Goal: Transaction & Acquisition: Purchase product/service

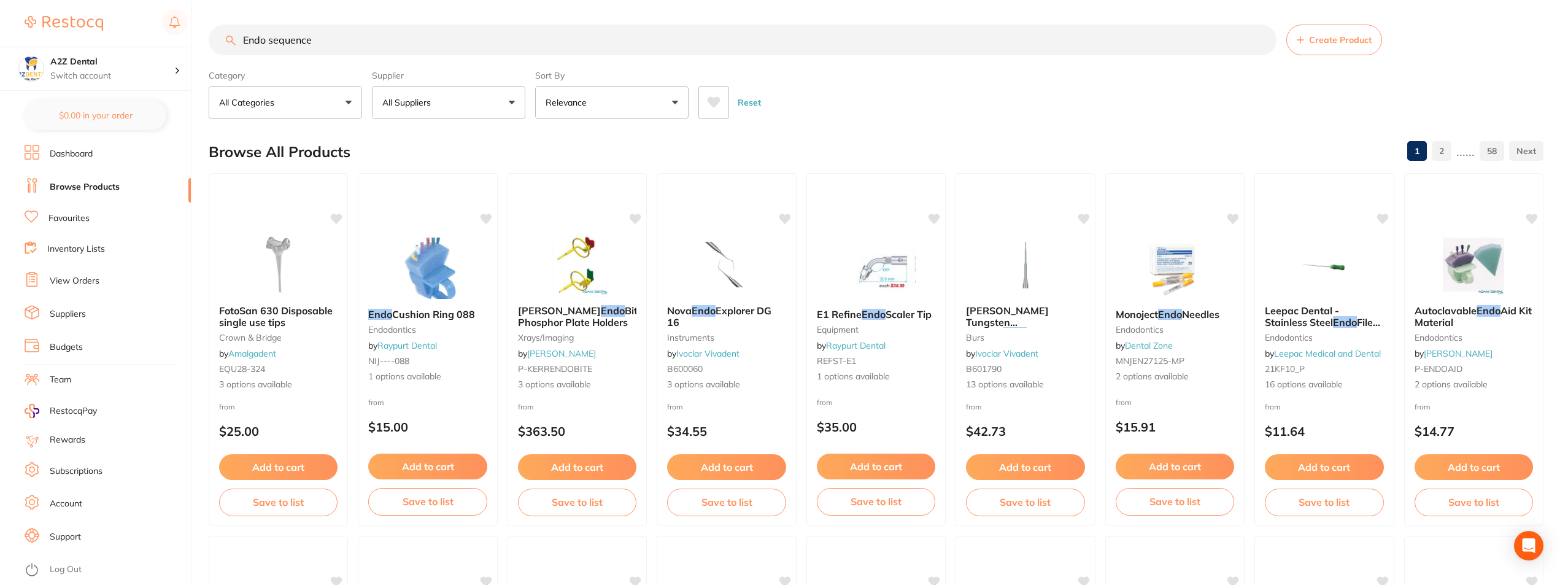
drag, startPoint x: 319, startPoint y: 38, endPoint x: 105, endPoint y: 28, distance: 214.2
click at [105, 28] on div "$0.00 A2Z Dental Switch account A2Z Dental $0.00 in your order Dashboard Browse…" at bounding box center [784, 292] width 1568 height 585
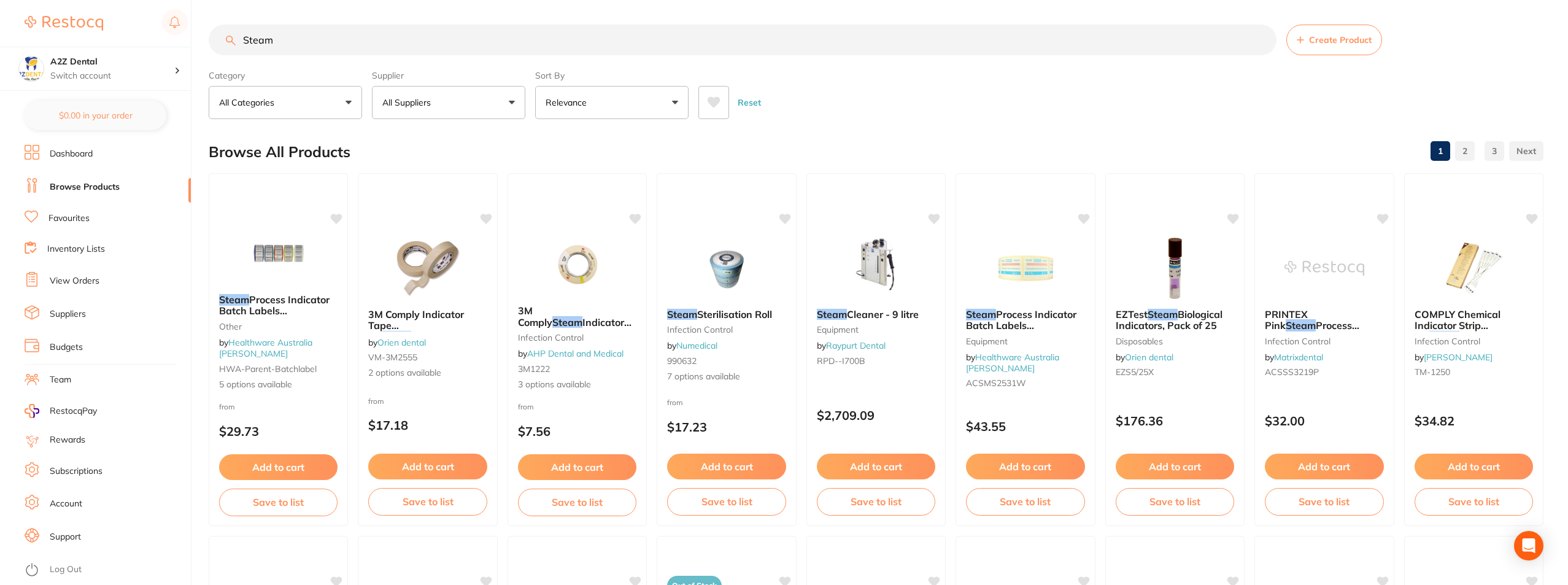
type input "Steam"
drag, startPoint x: 271, startPoint y: 42, endPoint x: 191, endPoint y: 32, distance: 80.6
click at [191, 32] on div "$0.00 A2Z Dental Switch account A2Z Dental $0.00 in your order Dashboard Browse…" at bounding box center [784, 292] width 1568 height 585
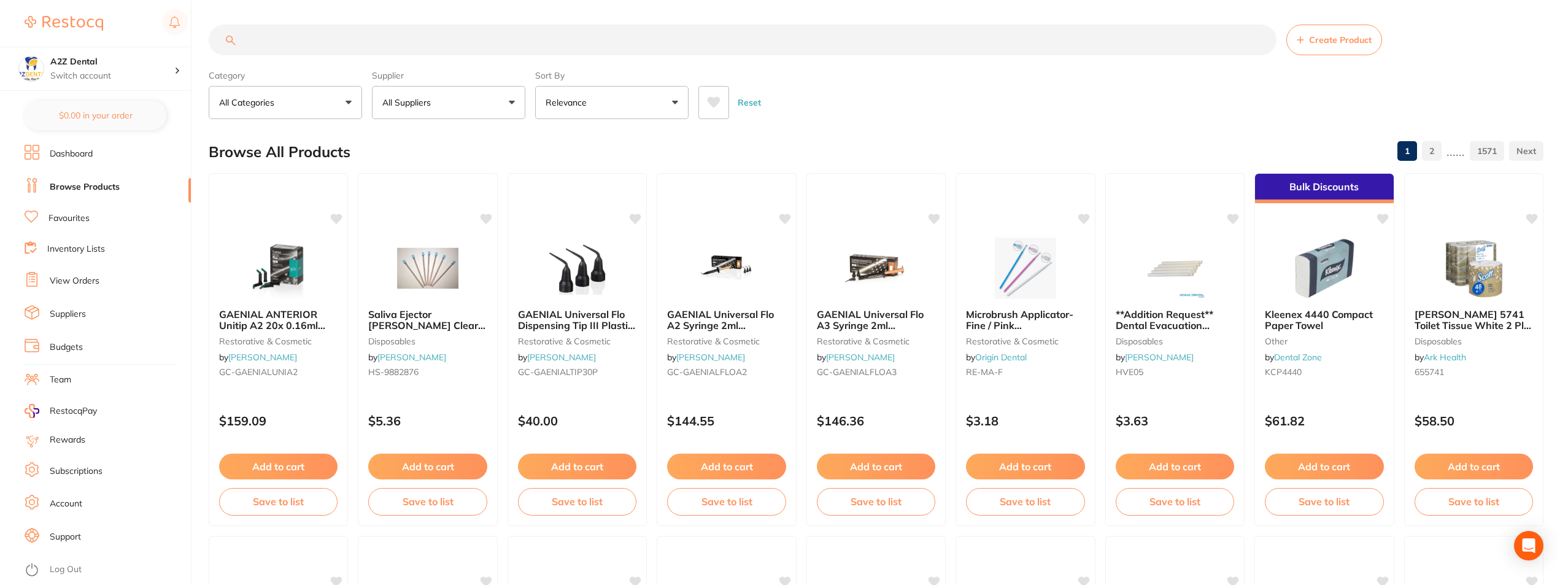
paste input "Lead Free Steam Indicator Tapes 18mm & 24mm"
click at [515, 100] on button "All Suppliers" at bounding box center [449, 103] width 153 height 34
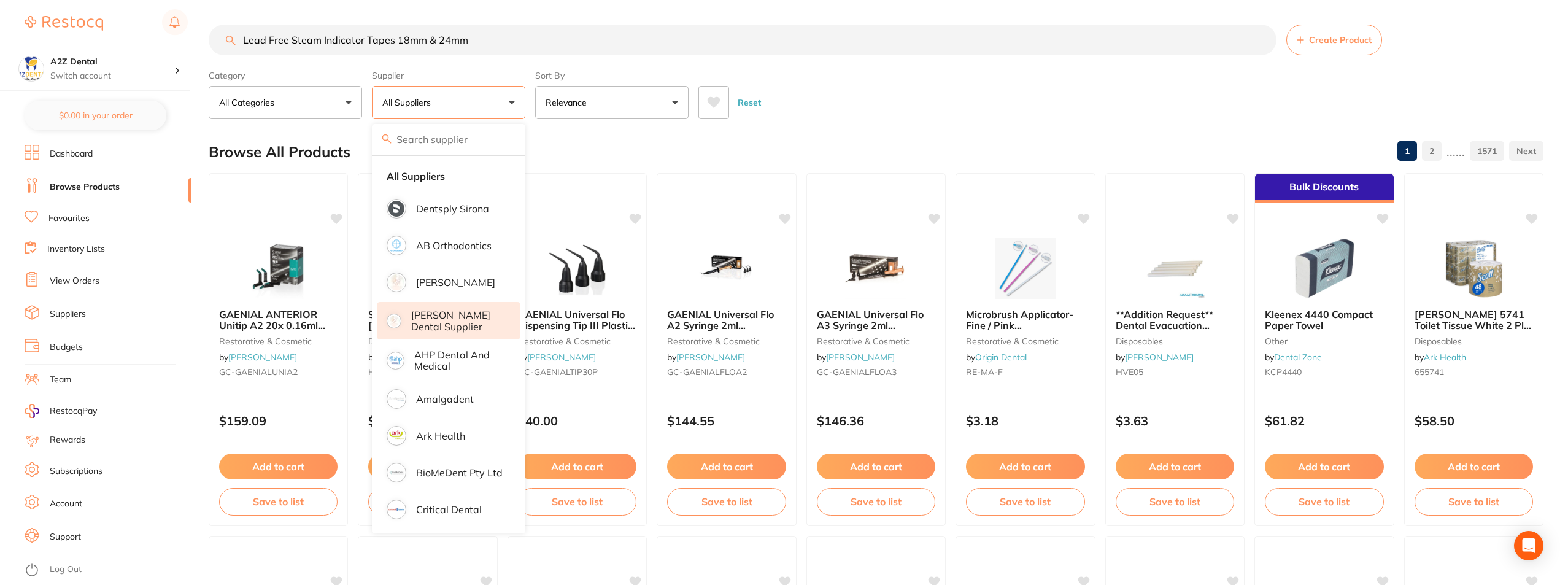
click at [442, 312] on p "[PERSON_NAME] Dental Supplier" at bounding box center [457, 321] width 92 height 22
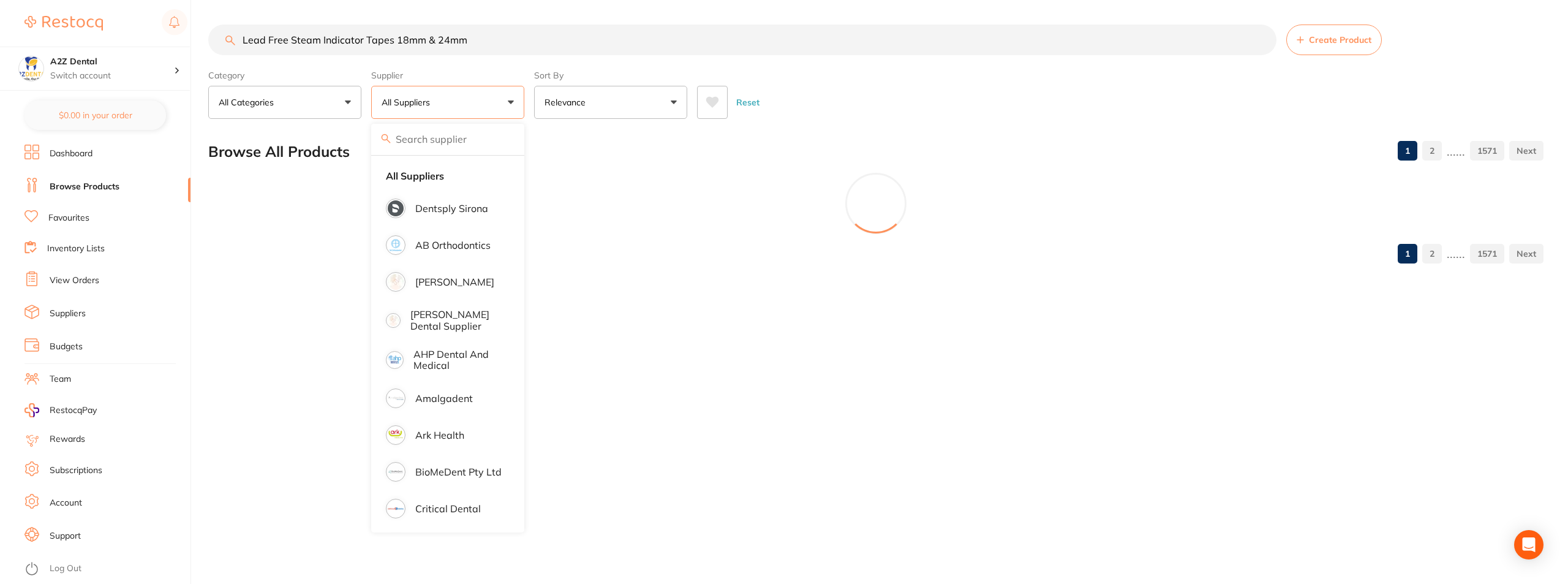
click at [266, 385] on div "Lead Free Steam Indicator Tapes 18mm & 24mm Create Product Category All Categor…" at bounding box center [888, 292] width 1360 height 584
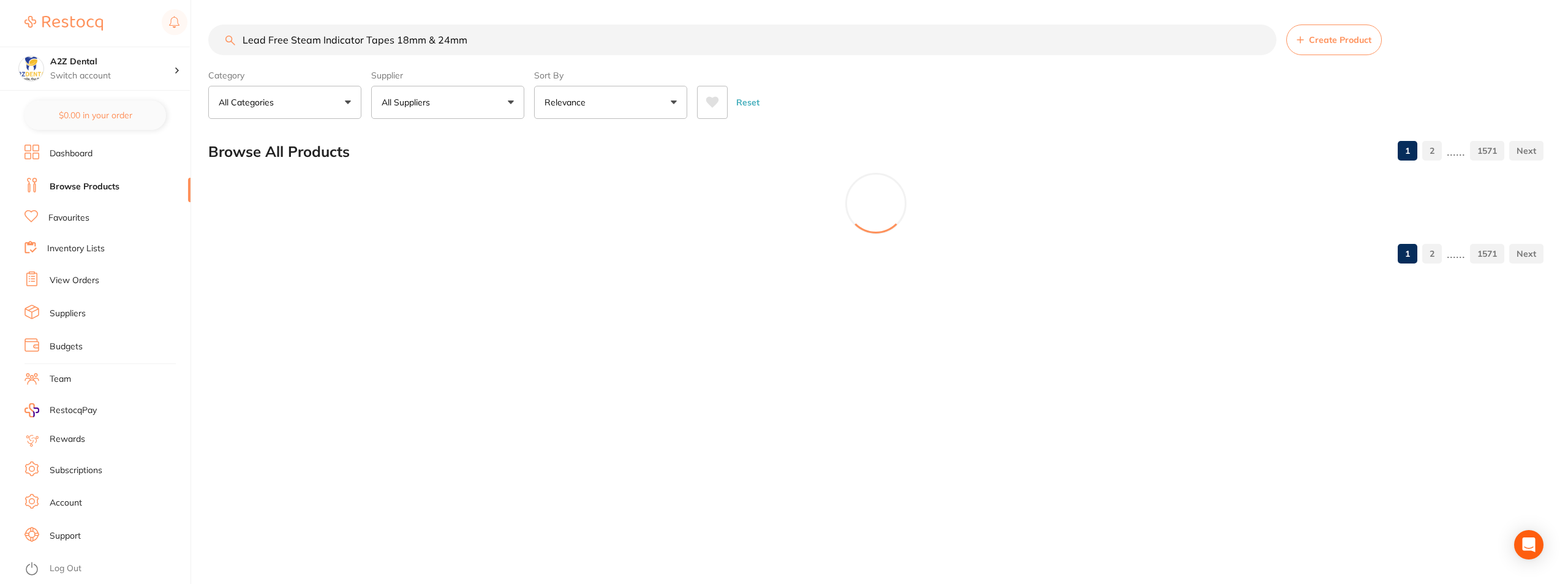
click at [510, 103] on button "All Suppliers" at bounding box center [448, 102] width 153 height 34
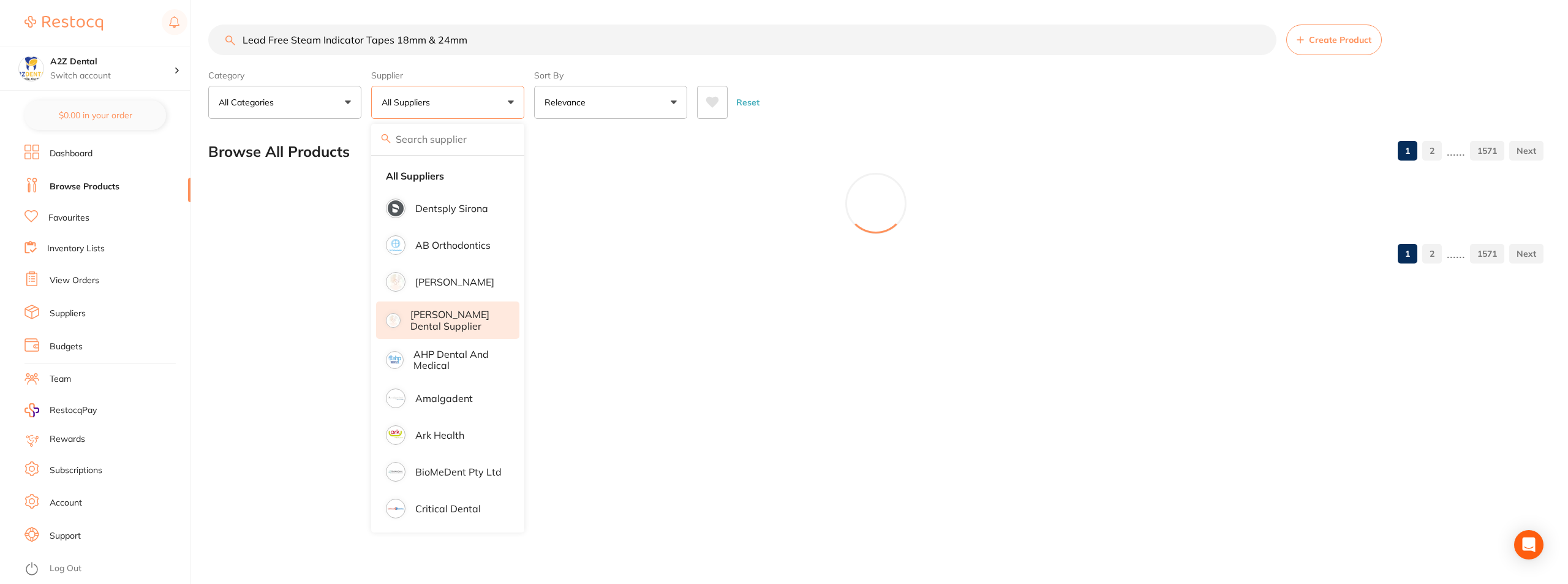
click at [435, 320] on p "[PERSON_NAME] Dental Supplier" at bounding box center [456, 320] width 92 height 22
click at [479, 331] on p "[PERSON_NAME] Dental Supplier" at bounding box center [456, 320] width 92 height 22
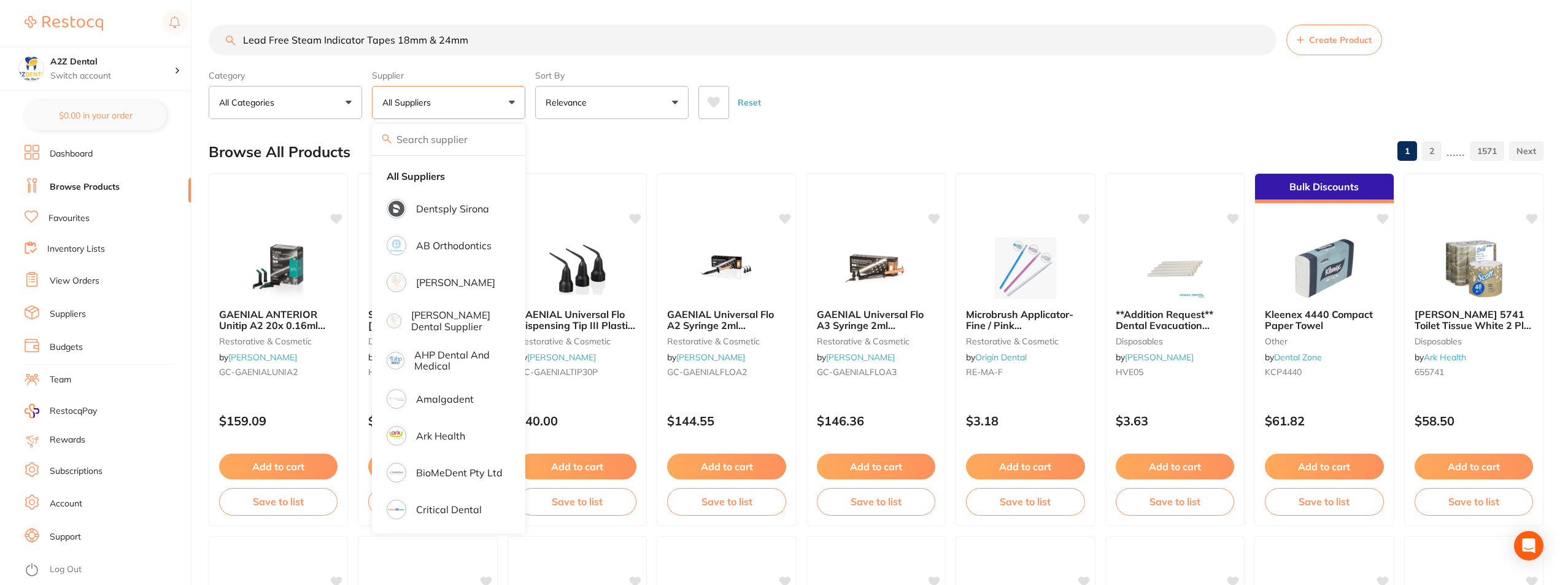
click at [731, 135] on div "Browse All Products 1 2 ...... 1571" at bounding box center [876, 152] width 1335 height 41
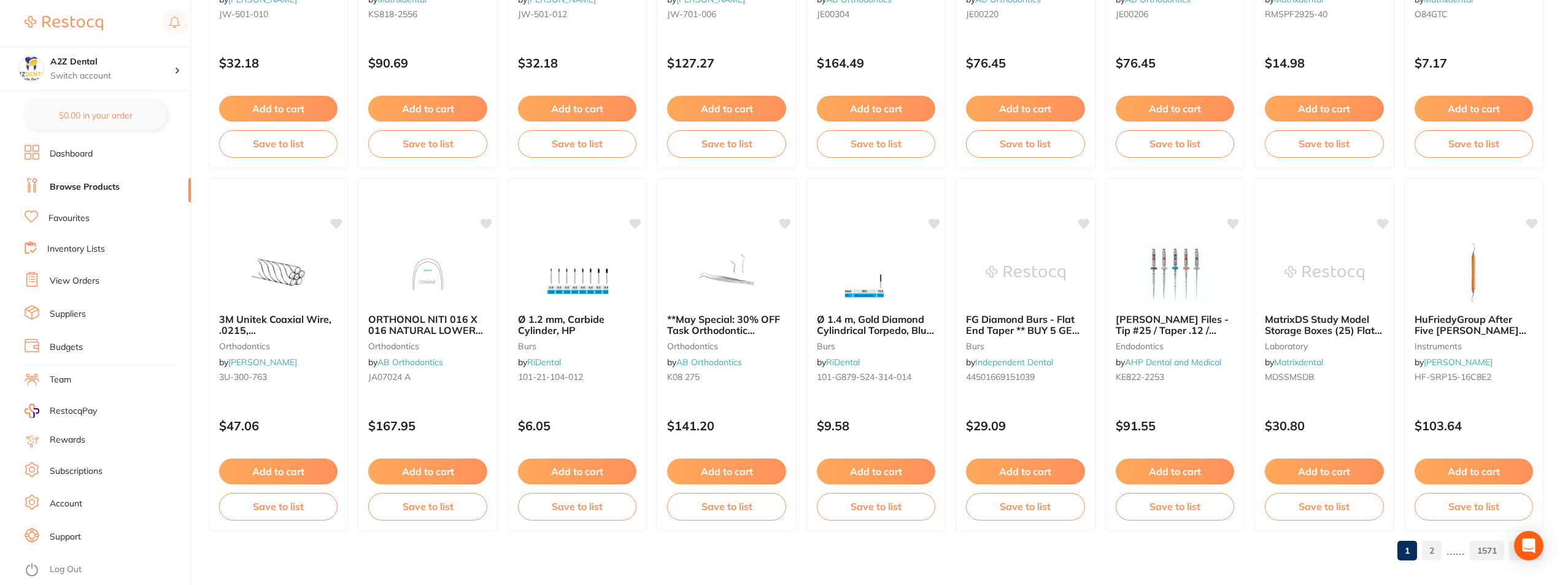
scroll to position [1819, 0]
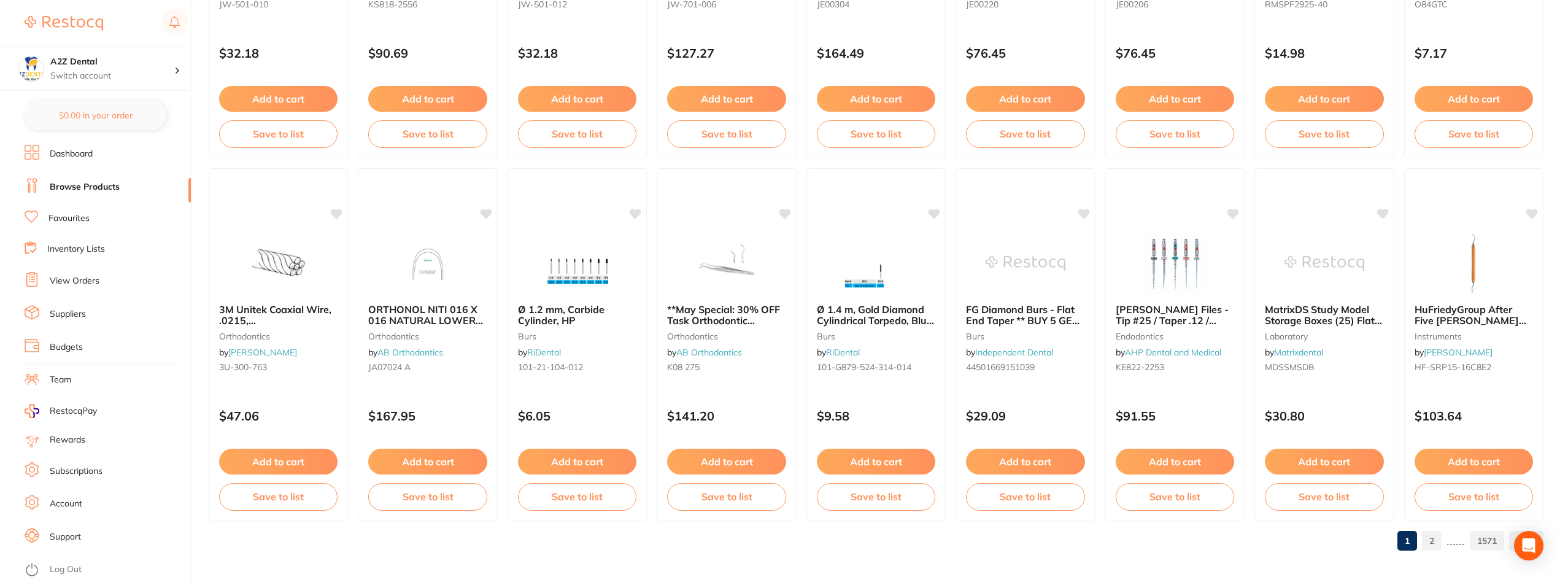
click at [1435, 536] on link "2" at bounding box center [1432, 541] width 20 height 24
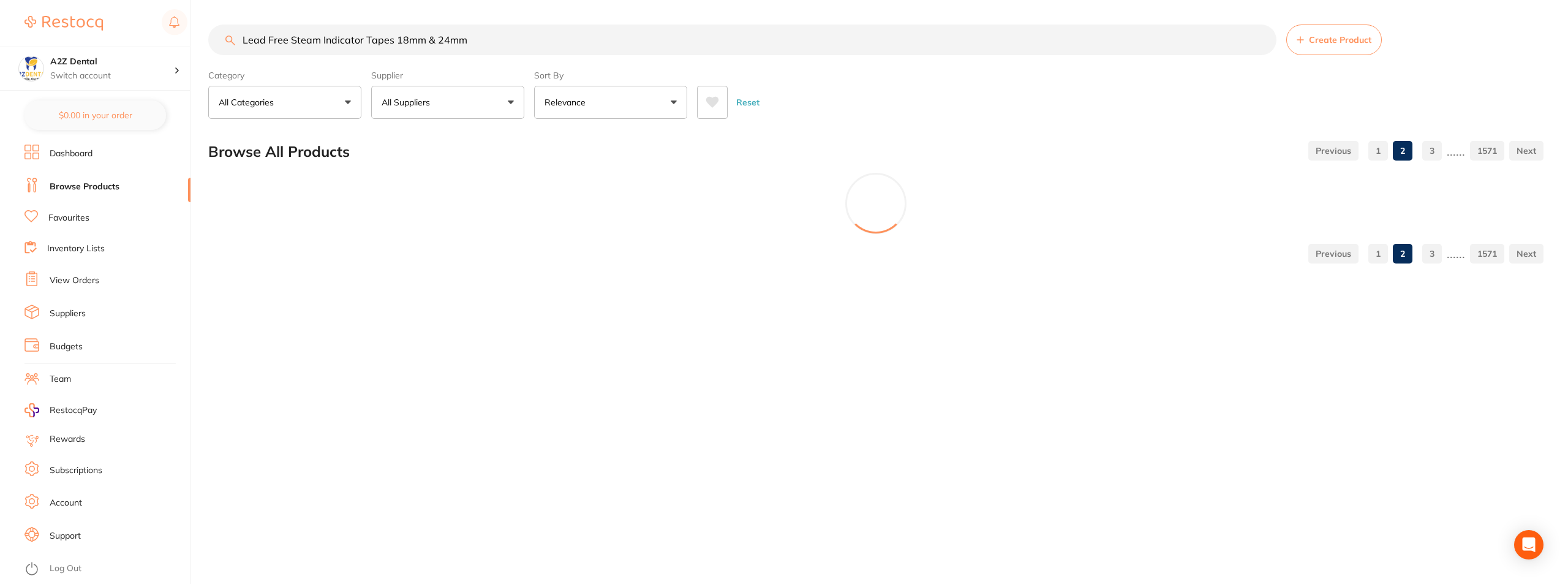
click at [290, 40] on input "Lead Free Steam Indicator Tapes 18mm & 24mm" at bounding box center [742, 39] width 1068 height 31
drag, startPoint x: 290, startPoint y: 40, endPoint x: 189, endPoint y: 39, distance: 101.0
click at [189, 39] on div "$0.00 A2Z Dental Switch account A2Z Dental $0.00 in your order Dashboard Browse…" at bounding box center [784, 292] width 1568 height 584
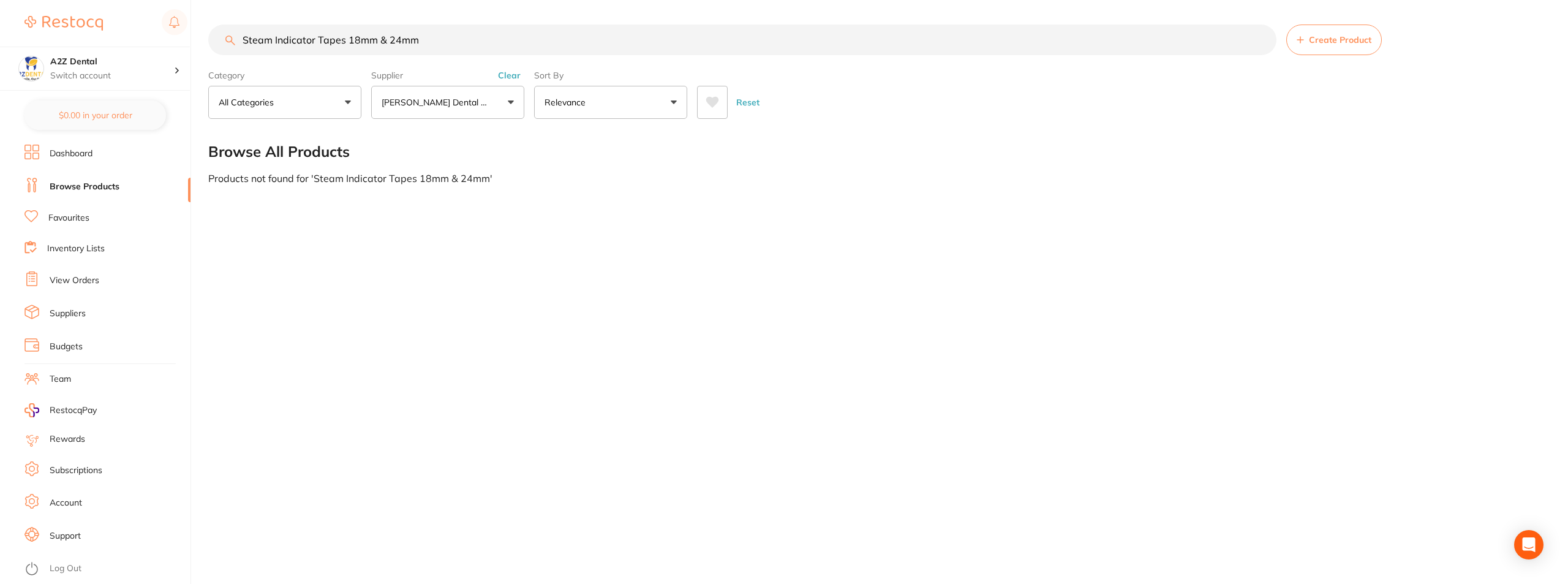
type input "Steam Indicator Tapes 18mm & 24mm"
click at [78, 182] on link "Browse Products" at bounding box center [84, 186] width 70 height 12
click at [78, 186] on link "Browse Products" at bounding box center [84, 186] width 70 height 12
click at [479, 38] on input "Steam Indicator Tapes 18mm & 24mm" at bounding box center [742, 39] width 1068 height 31
drag, startPoint x: 435, startPoint y: 42, endPoint x: 239, endPoint y: 38, distance: 196.0
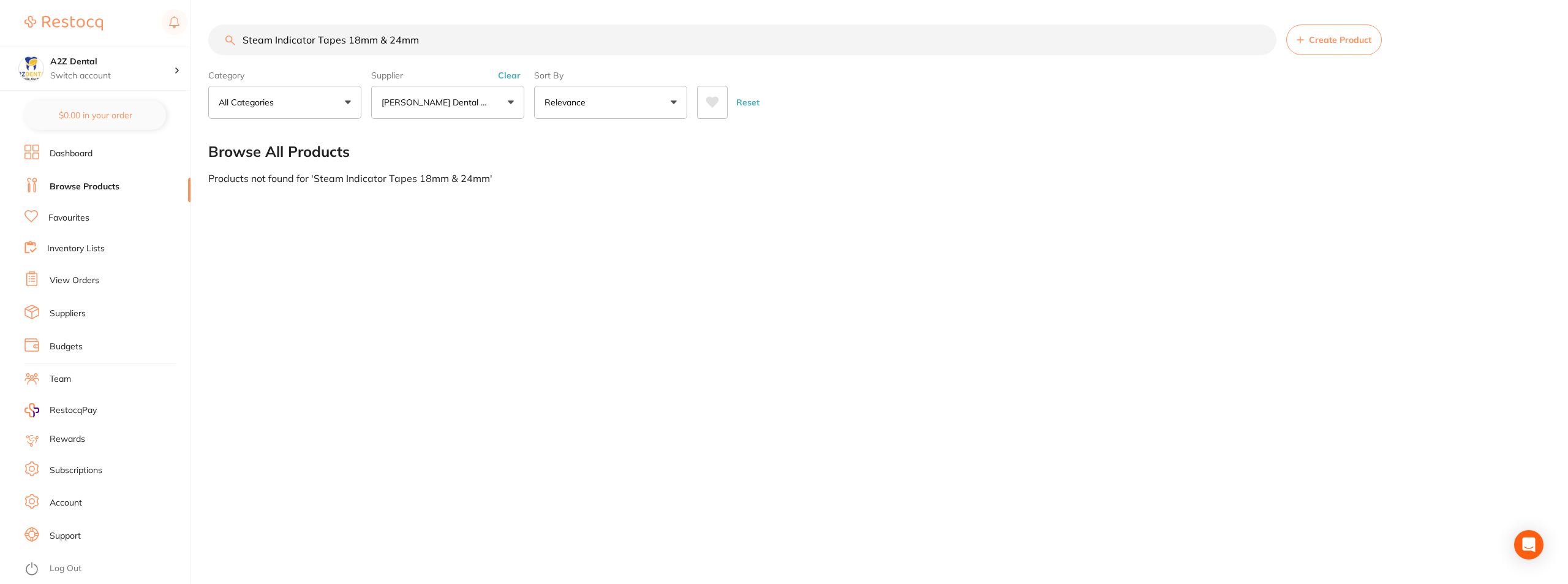
click at [231, 35] on input "Steam Indicator Tapes 18mm & 24mm" at bounding box center [742, 39] width 1068 height 31
click at [1533, 542] on icon "Open Intercom Messenger" at bounding box center [1528, 544] width 14 height 16
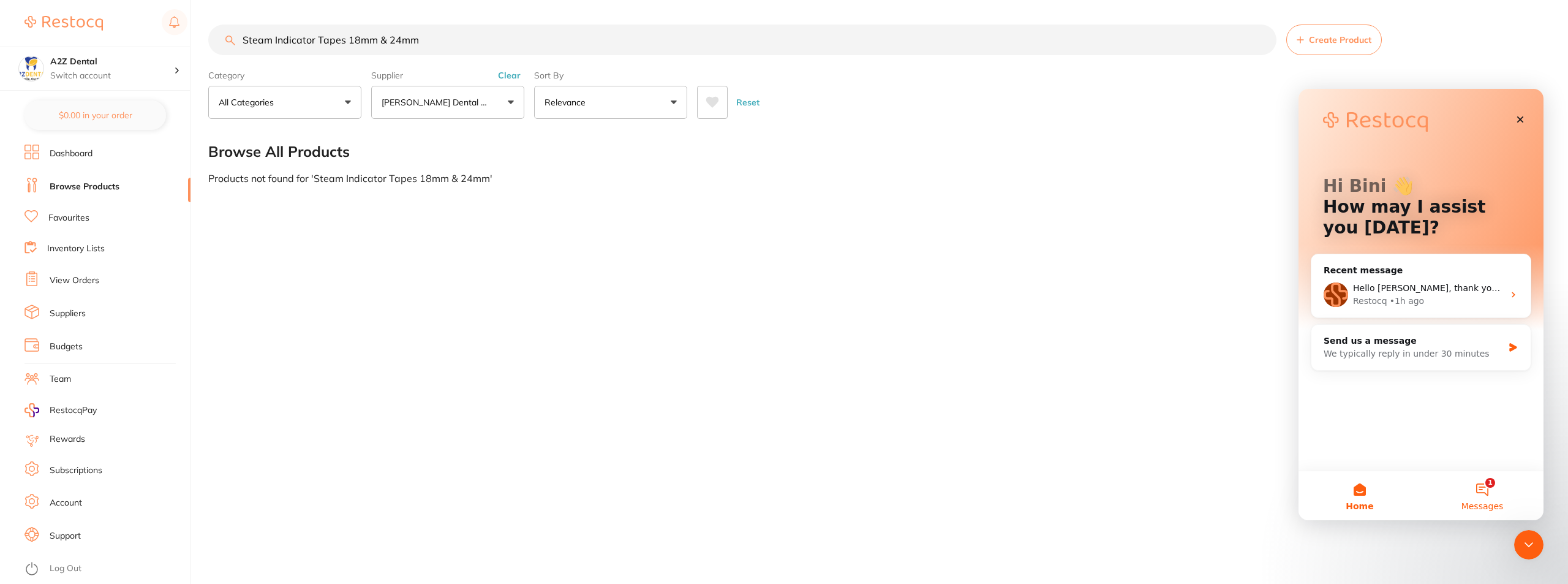
click at [1488, 492] on button "1 Messages" at bounding box center [1482, 496] width 123 height 49
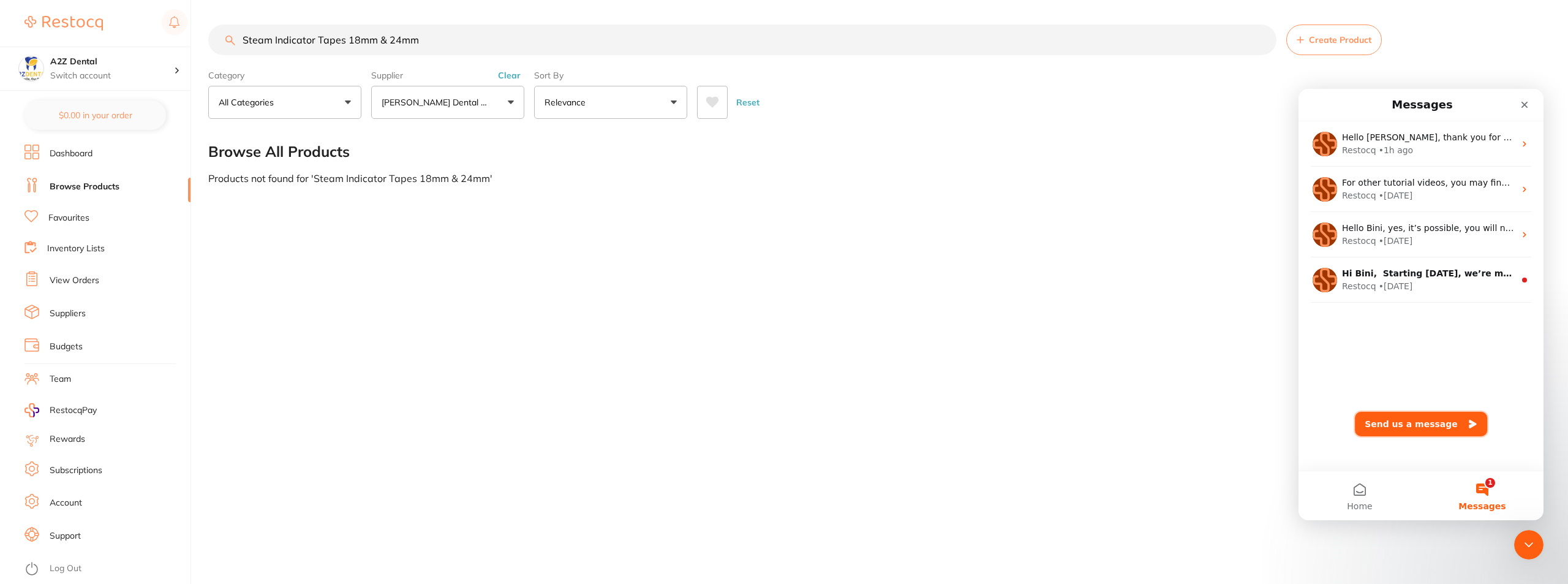
click at [1398, 420] on button "Send us a message" at bounding box center [1421, 424] width 132 height 24
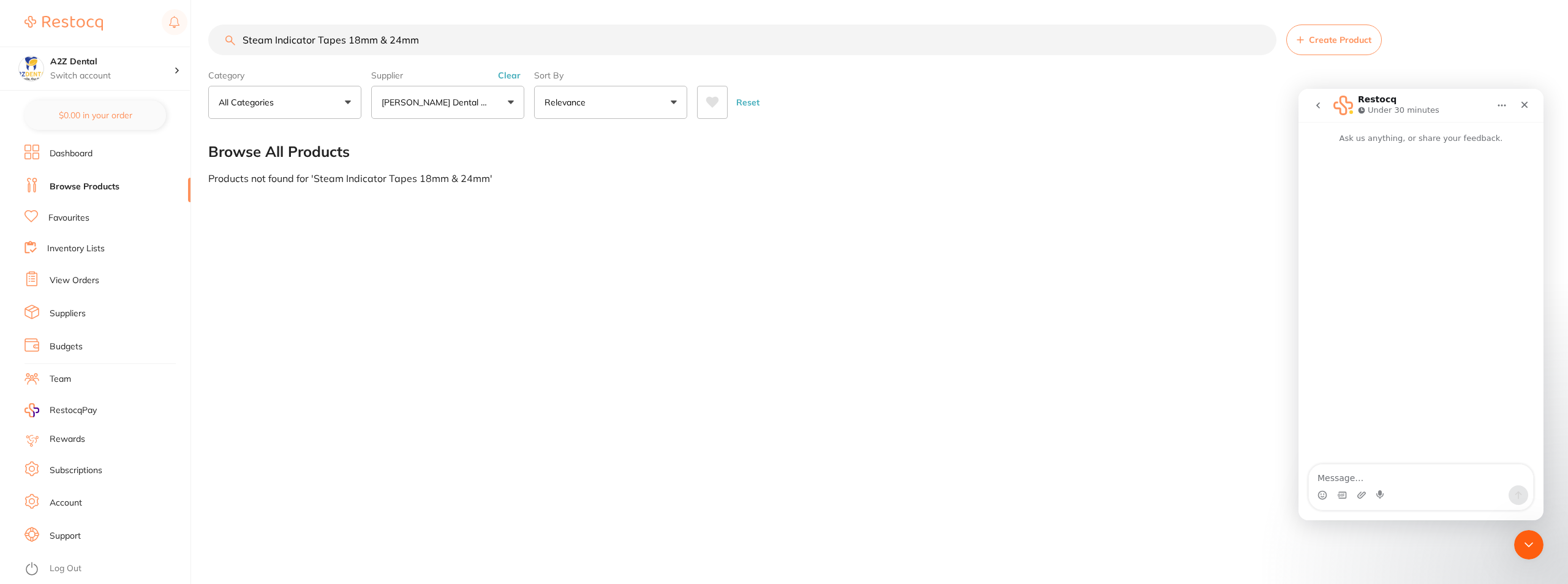
click at [1376, 480] on textarea "Message…" at bounding box center [1421, 475] width 224 height 20
type textarea "Steam Indicator Tapes 18mm & 24mm - Can we add this product under [PERSON_NAME]…"
